Goal: Ask a question

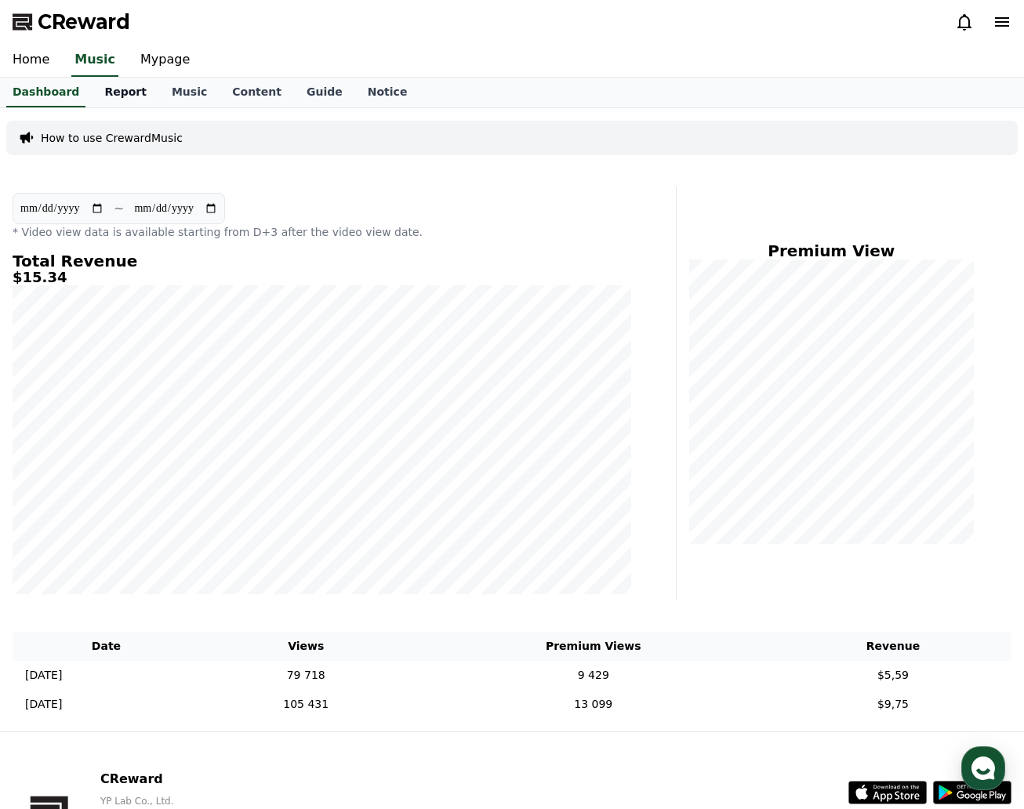
click at [97, 96] on link "Report" at bounding box center [125, 93] width 67 height 30
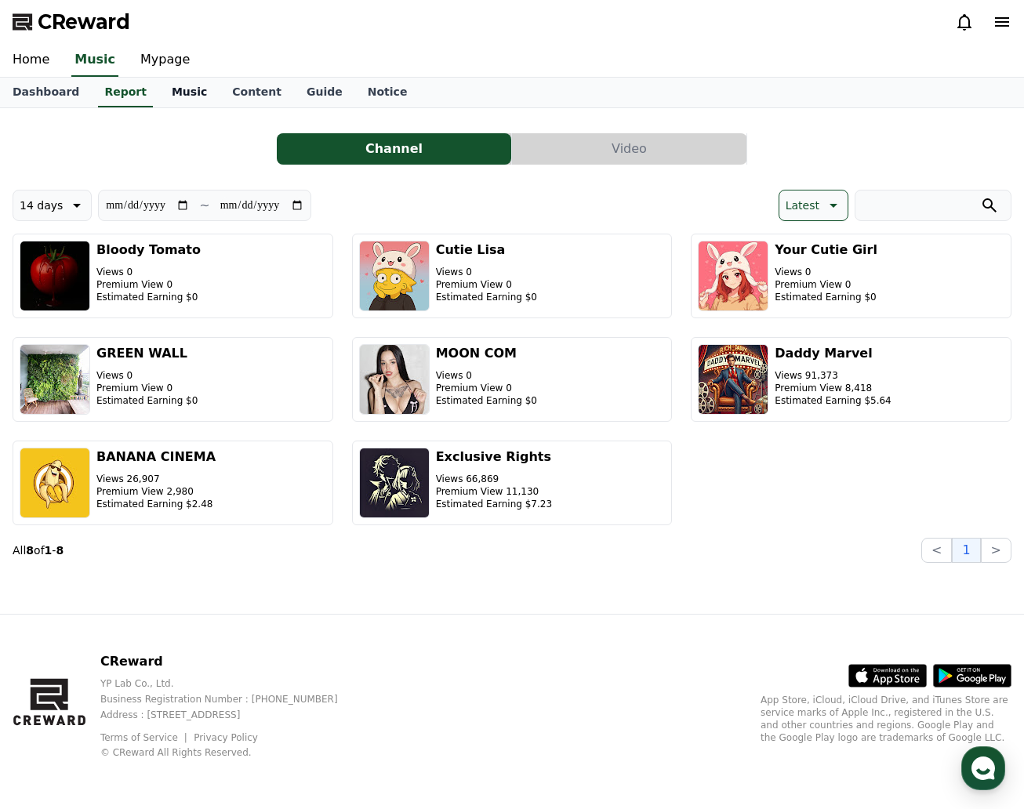
click at [196, 103] on link "Music" at bounding box center [189, 93] width 60 height 30
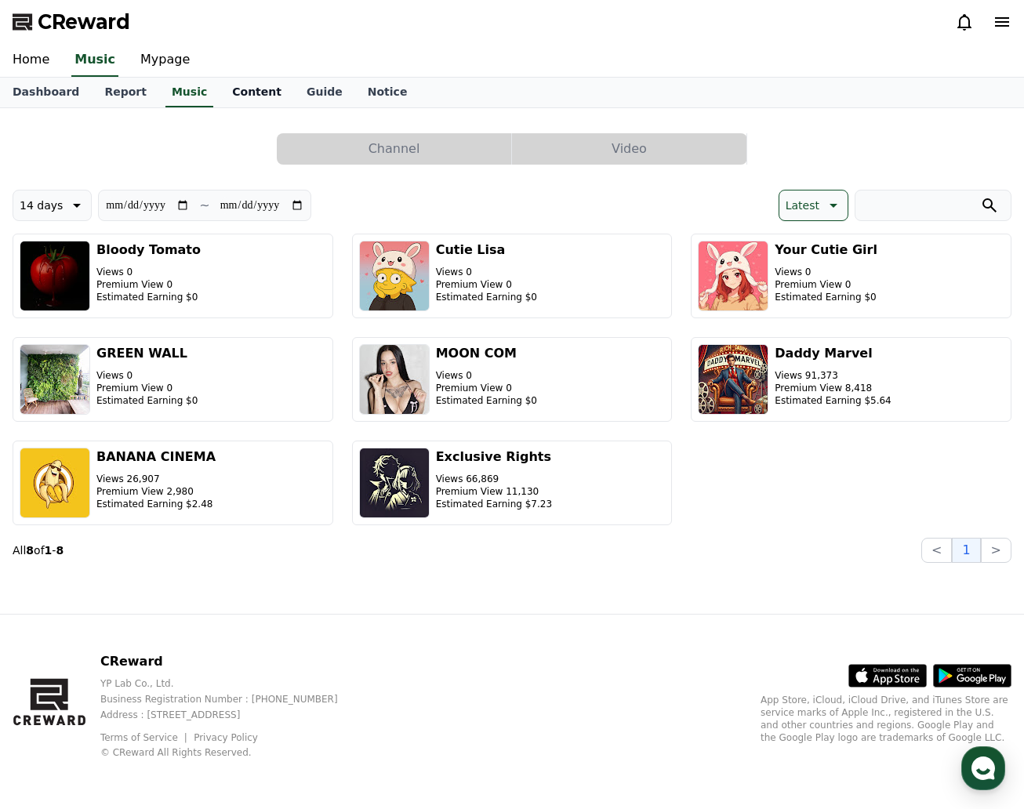
click at [227, 97] on link "Content" at bounding box center [256, 93] width 74 height 30
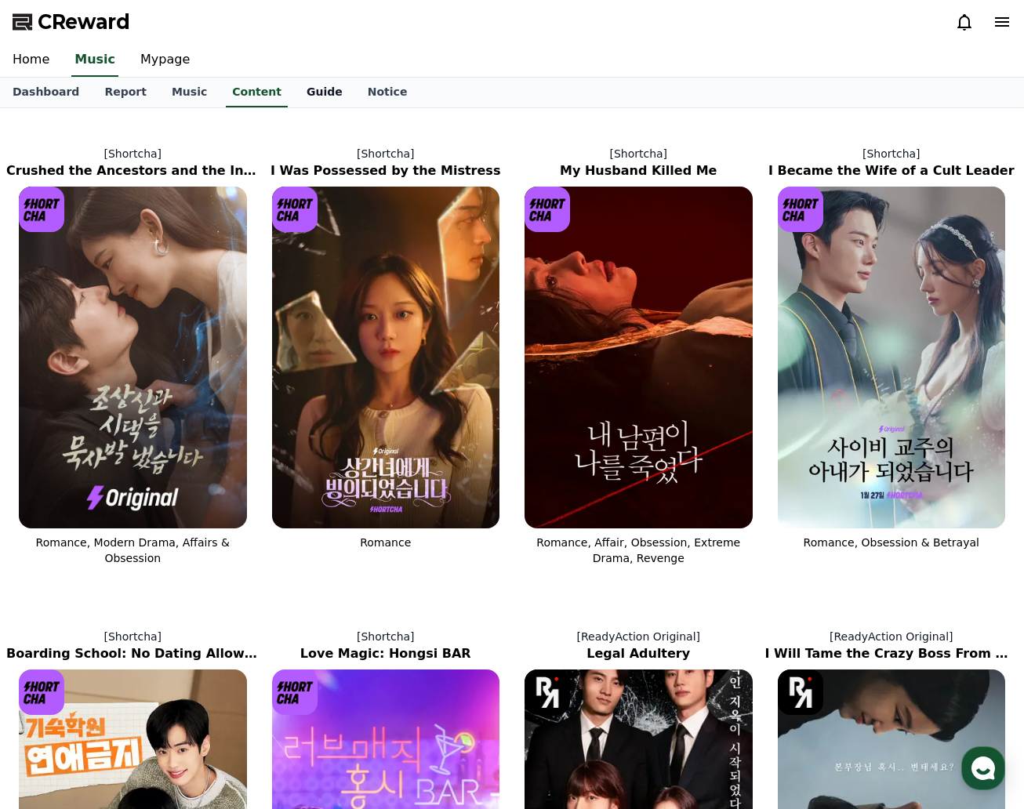
click at [294, 92] on link "Guide" at bounding box center [324, 93] width 61 height 30
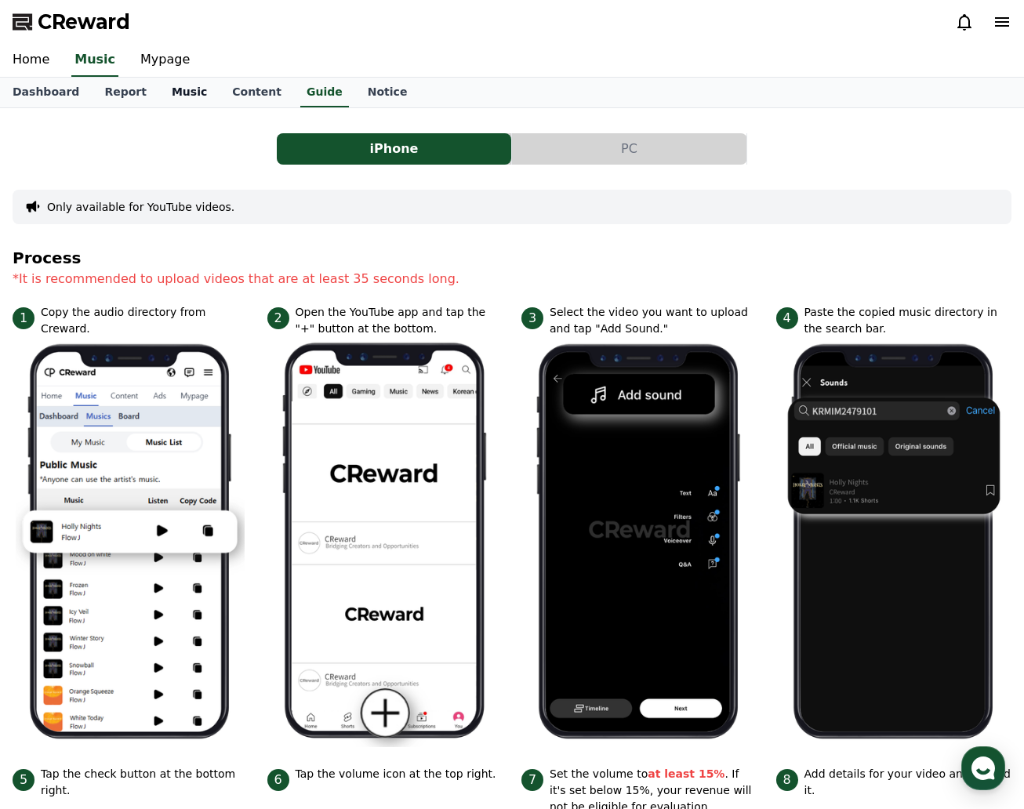
click at [186, 92] on link "Music" at bounding box center [189, 93] width 60 height 30
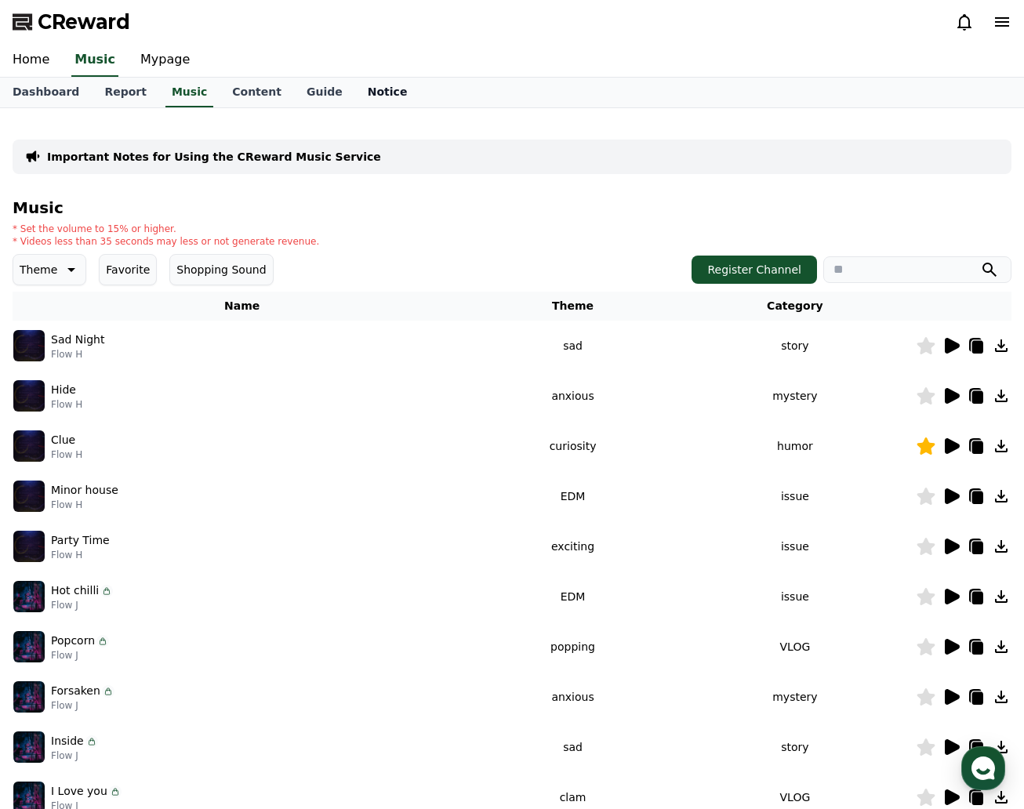
click at [355, 96] on link "Notice" at bounding box center [387, 93] width 65 height 30
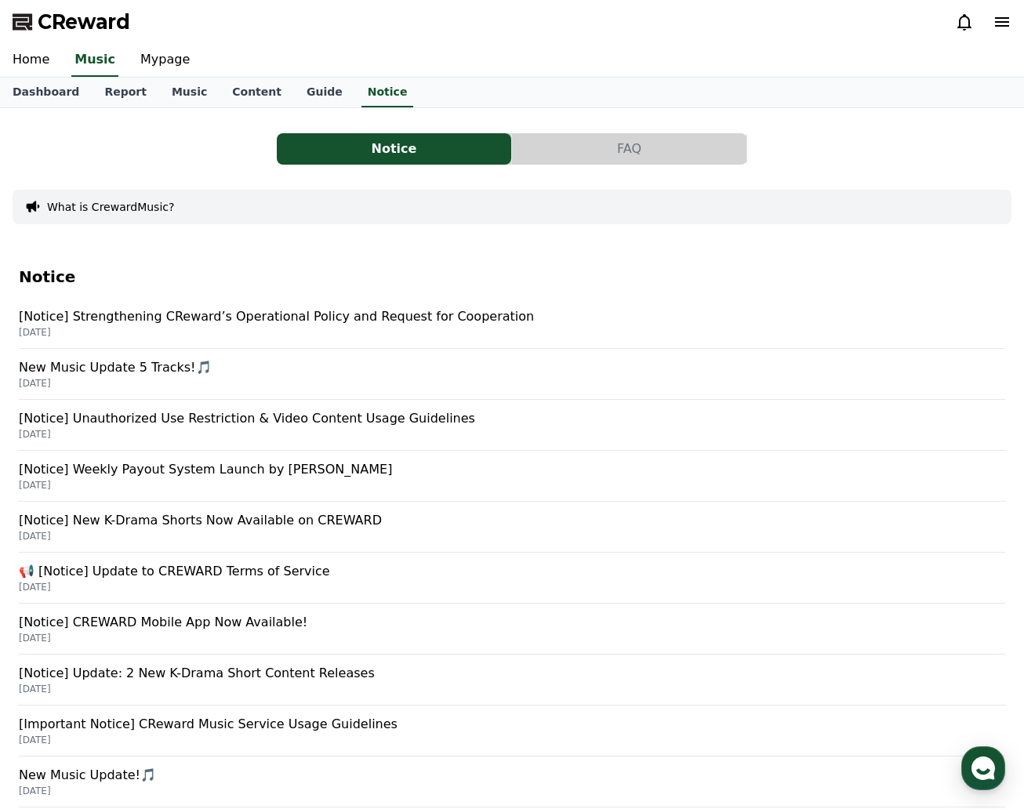
click at [227, 321] on p "[Notice] Strengthening CReward’s Operational Policy and Request for Cooperation" at bounding box center [512, 316] width 986 height 19
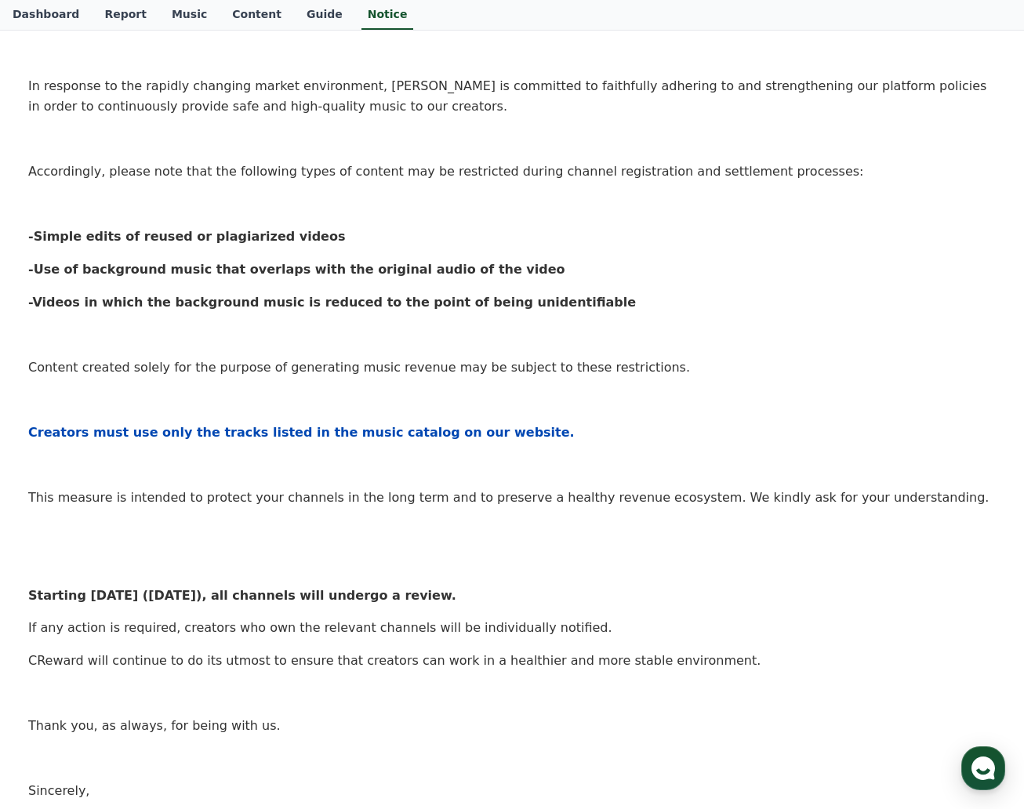
scroll to position [392, 0]
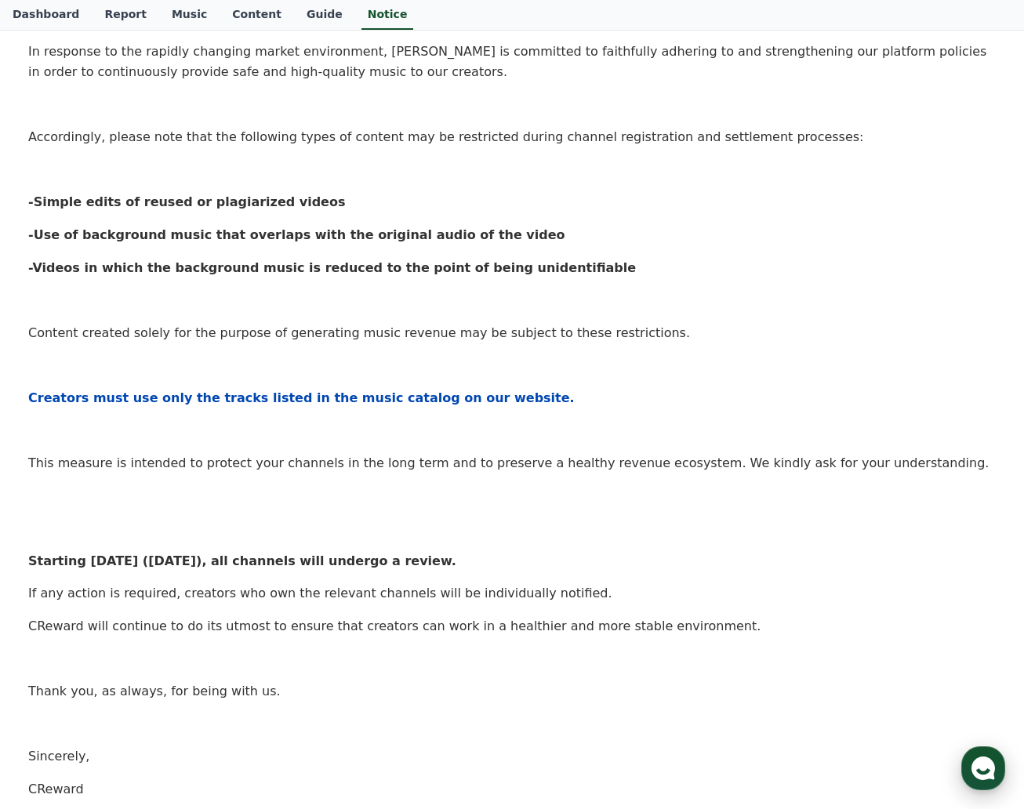
click at [981, 774] on use "button" at bounding box center [983, 768] width 24 height 24
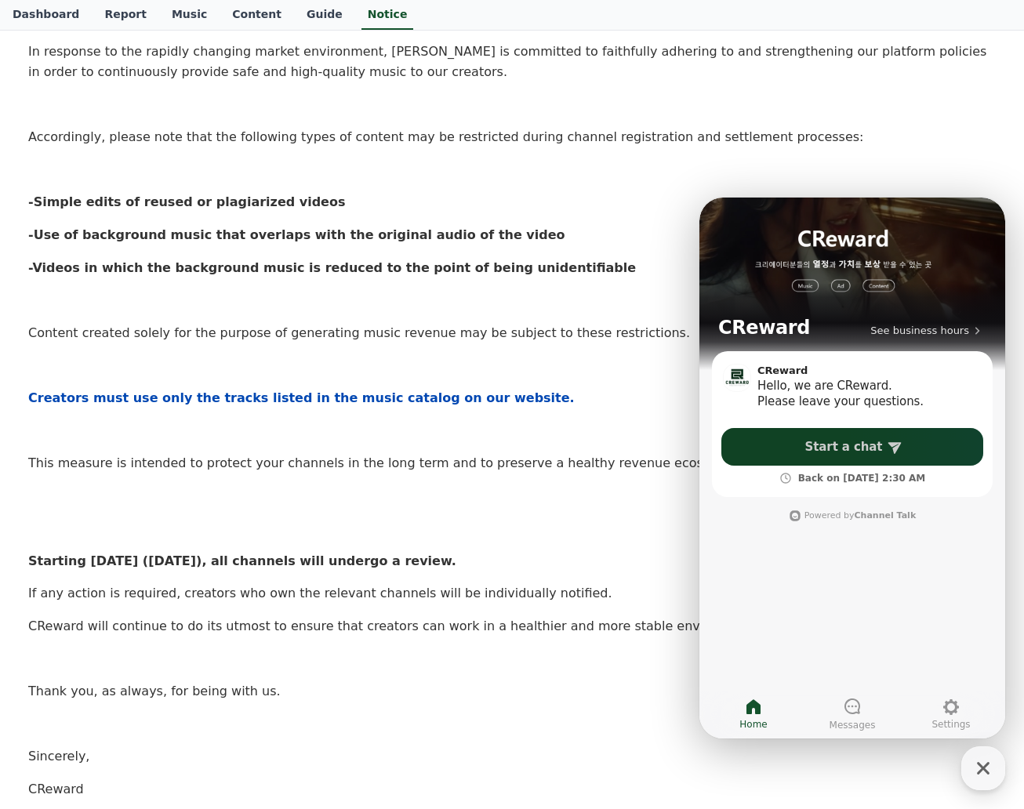
click at [895, 459] on link "Start a chat" at bounding box center [852, 447] width 262 height 38
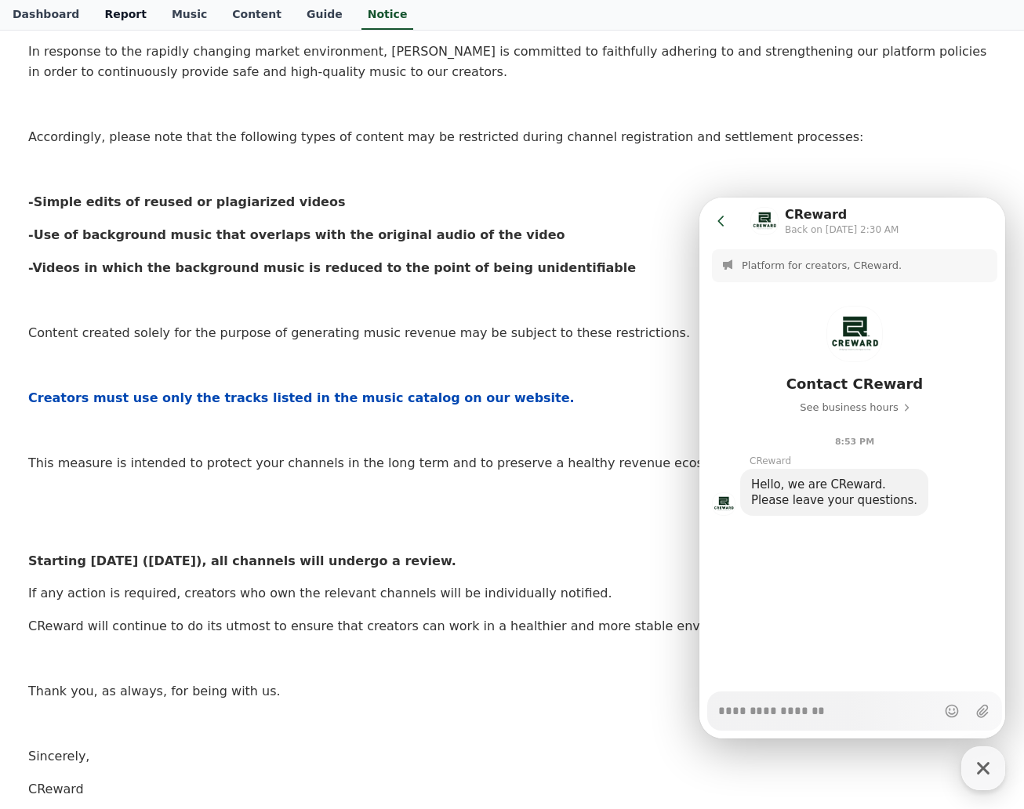
type textarea "*"
